Goal: Find specific fact: Find specific fact

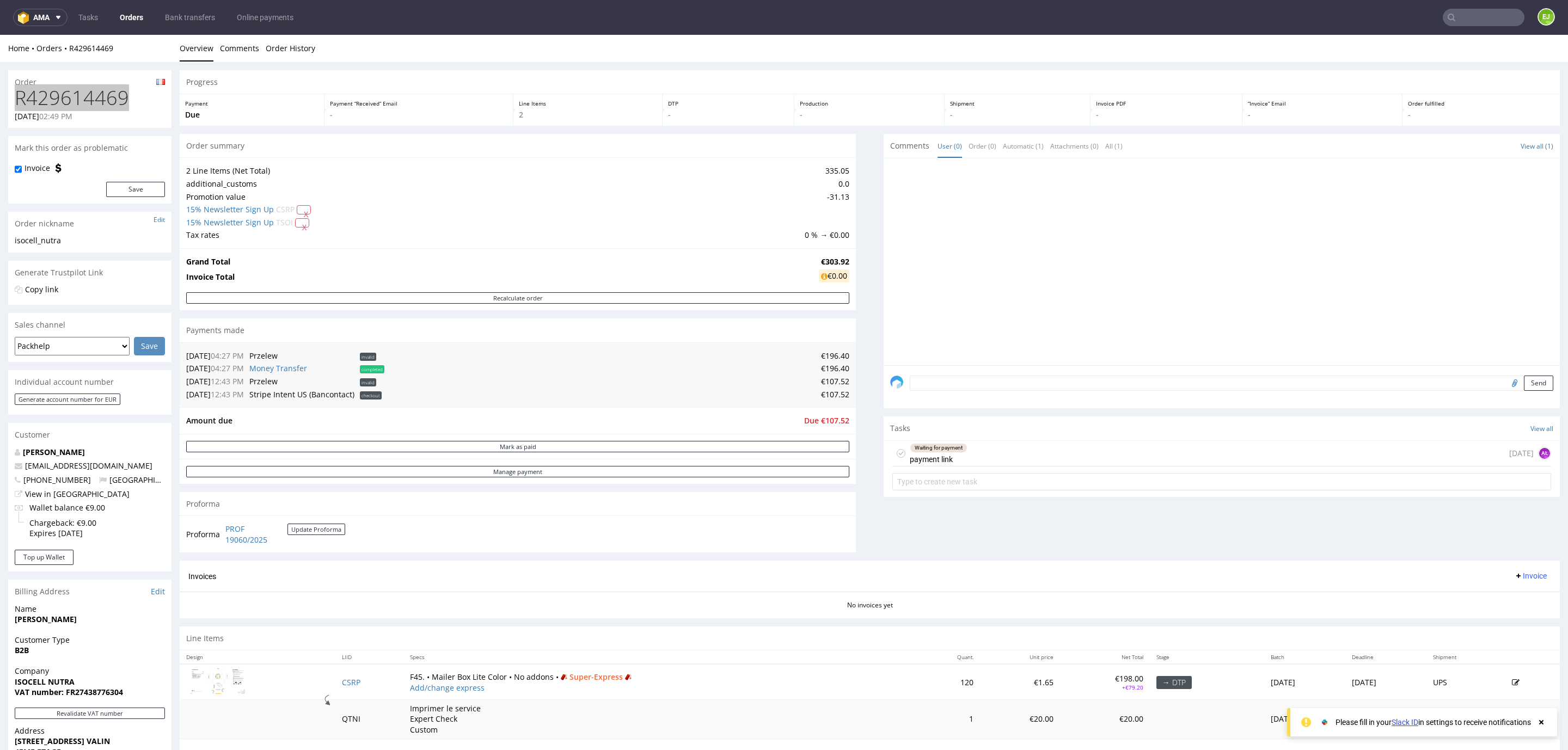
click at [1457, 15] on input "text" at bounding box center [1483, 17] width 81 height 18
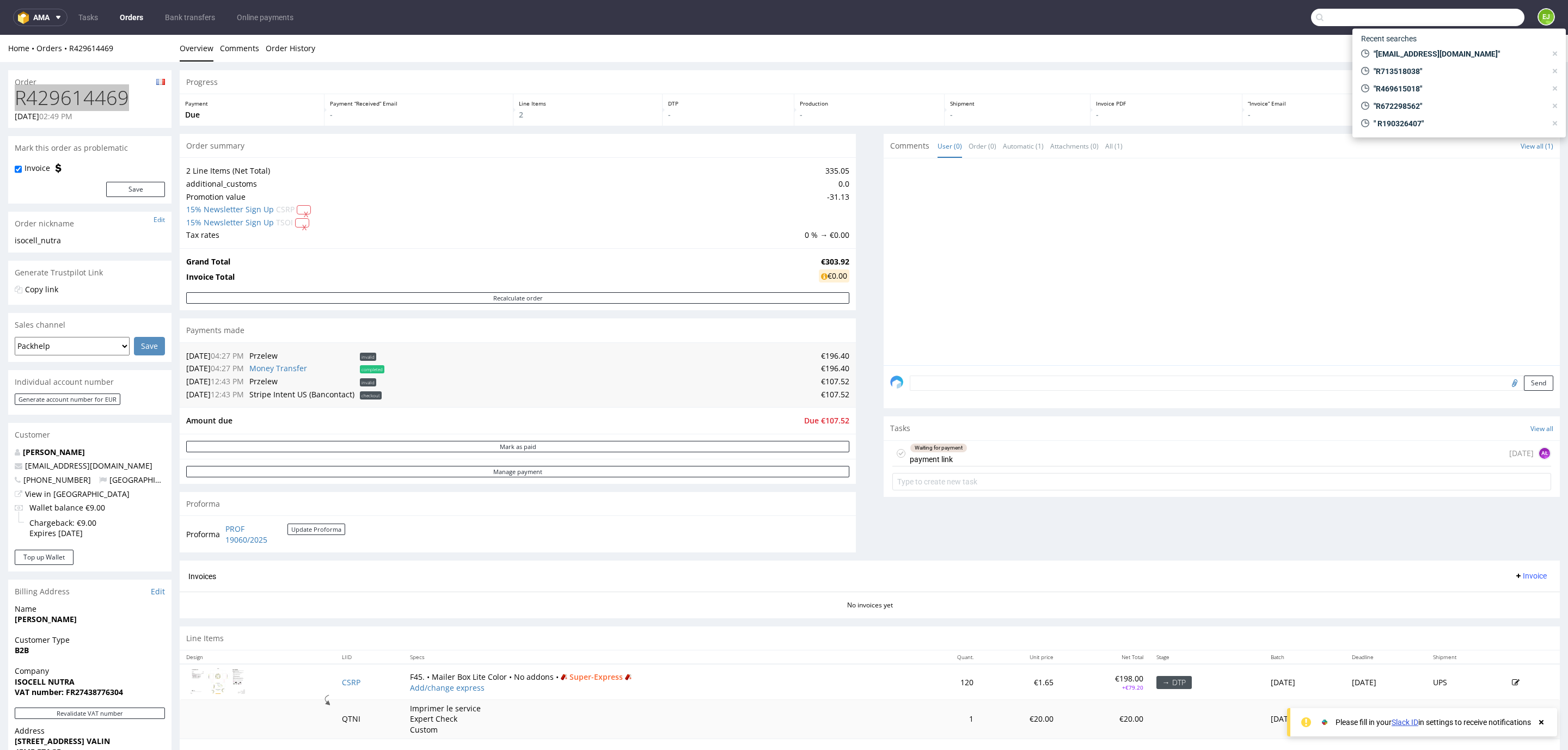
paste input "000002641"
type input "000002641"
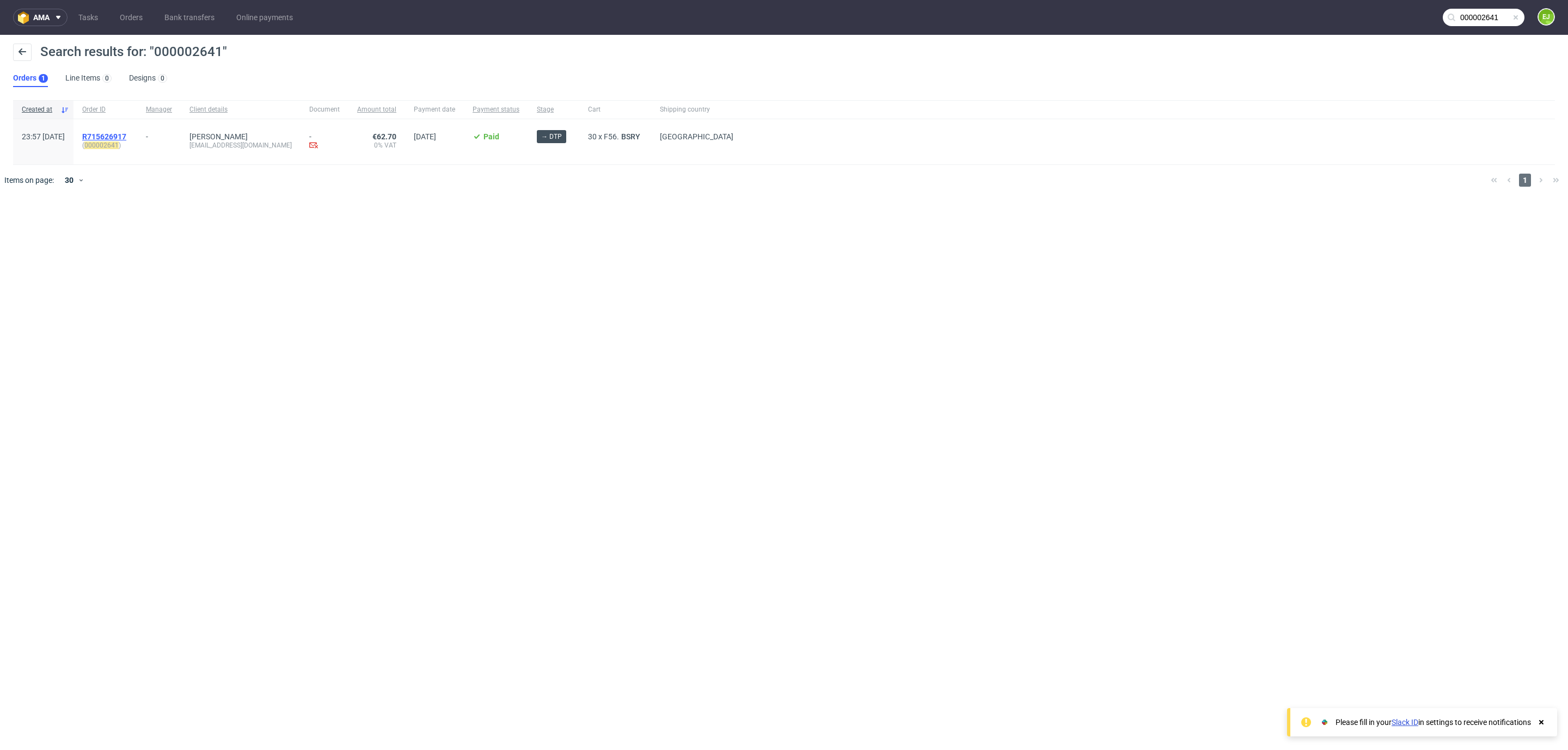
click at [123, 139] on span "R715626917" at bounding box center [104, 136] width 44 height 8
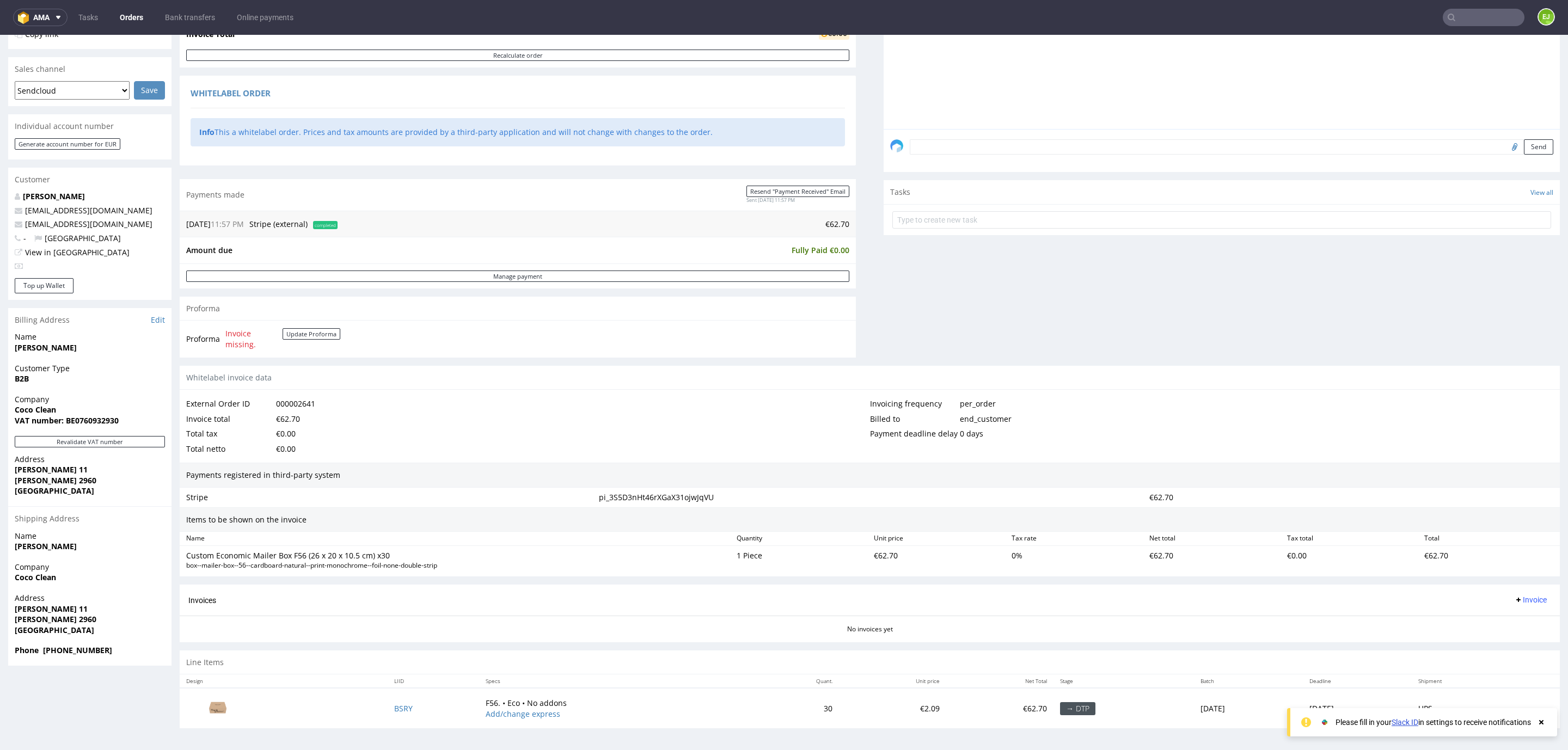
scroll to position [2, 0]
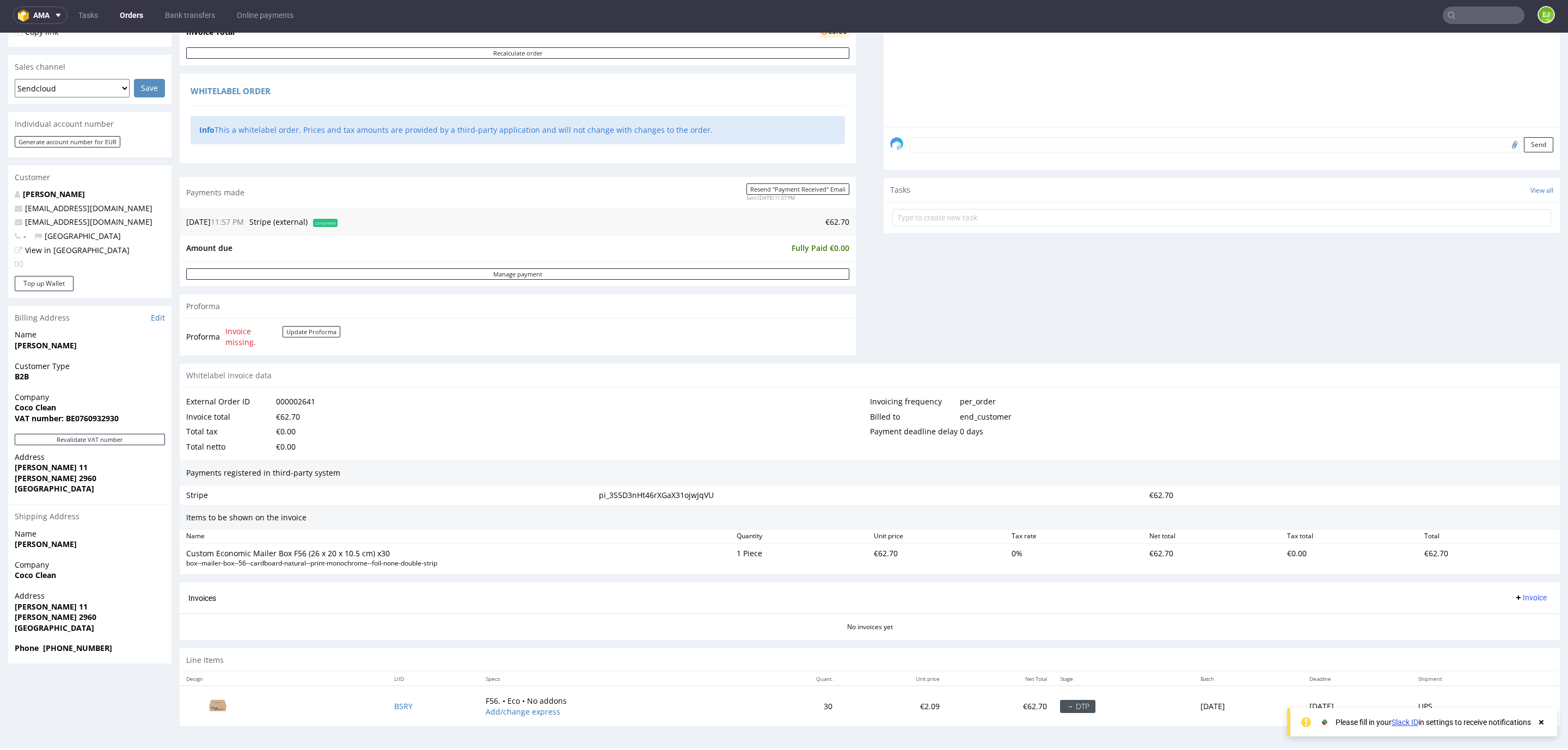
click at [98, 415] on strong "VAT number: BE0760932930" at bounding box center [66, 418] width 104 height 10
copy strong "BE0760932930"
click at [52, 344] on strong "[PERSON_NAME]" at bounding box center [45, 345] width 62 height 10
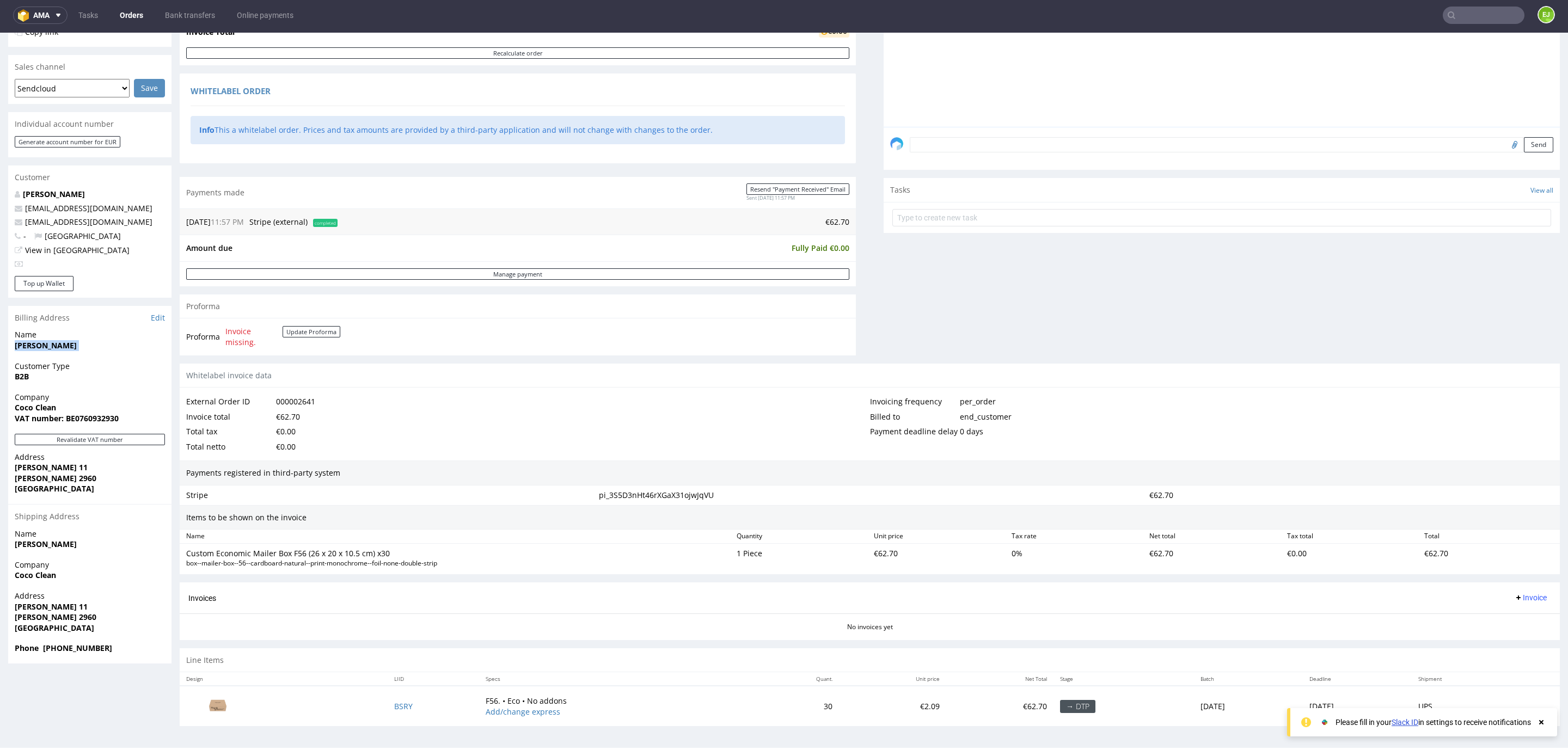
click at [52, 344] on strong "[PERSON_NAME]" at bounding box center [45, 345] width 62 height 10
copy strong "[PERSON_NAME]"
click at [37, 462] on strong "[PERSON_NAME] 11" at bounding box center [51, 467] width 73 height 10
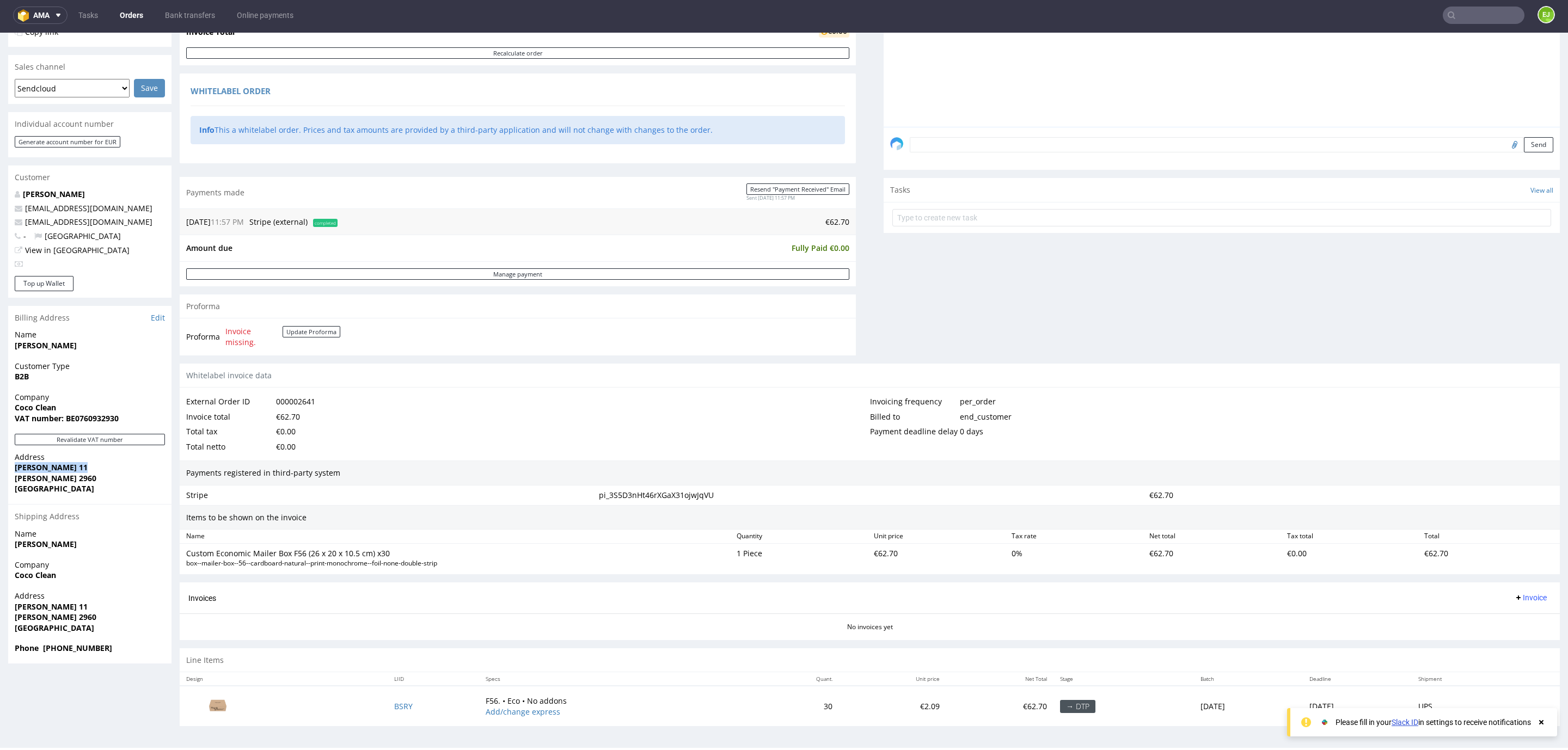
copy strong "[PERSON_NAME] 11"
click at [26, 474] on strong "[PERSON_NAME] 2960" at bounding box center [55, 477] width 81 height 10
copy strong "[PERSON_NAME]"
